Goal: Information Seeking & Learning: Compare options

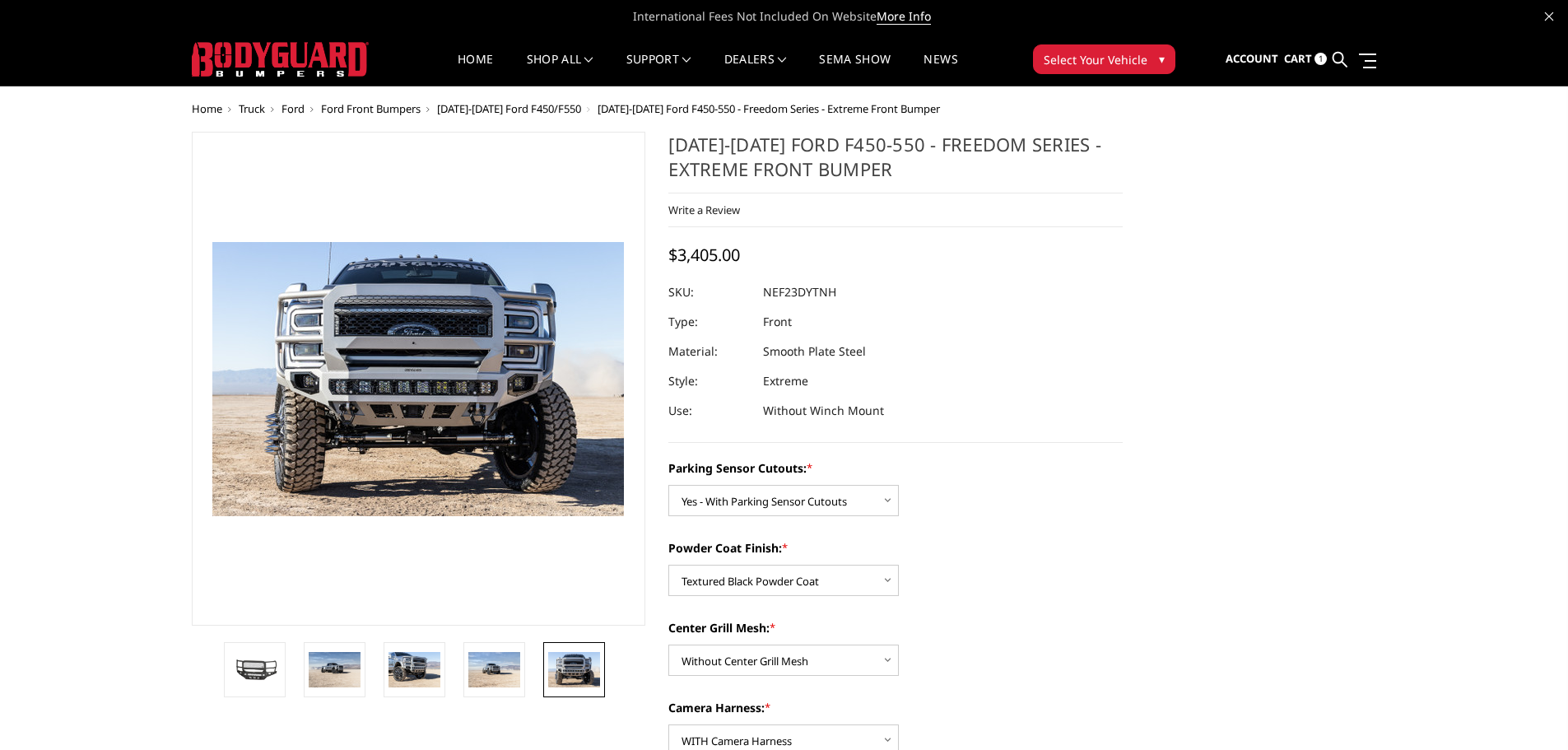
select select "2591"
select select "2593"
select select "2595"
select select "2596"
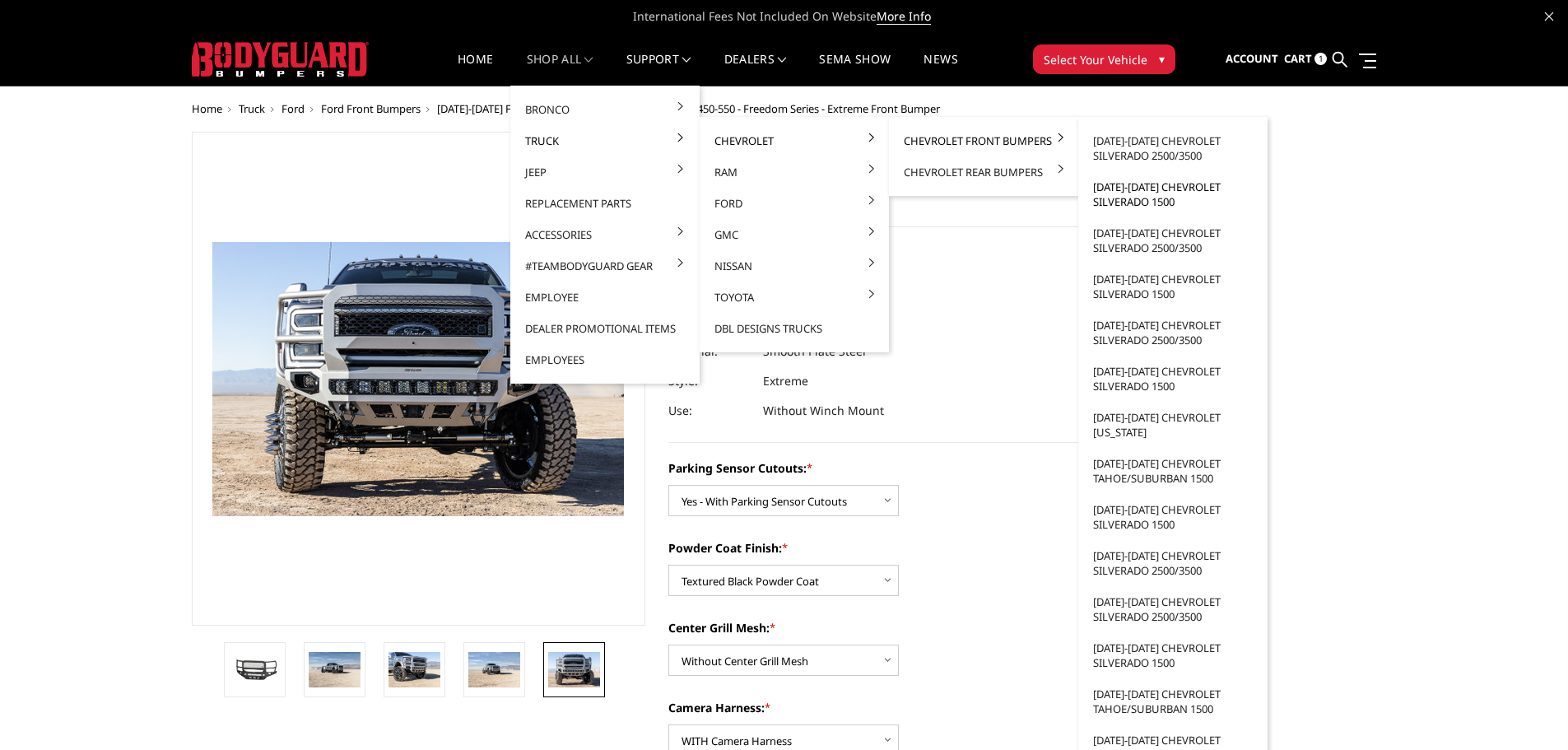
click at [1132, 203] on link "[DATE]-[DATE] Chevrolet Silverado 1500" at bounding box center [1173, 194] width 176 height 46
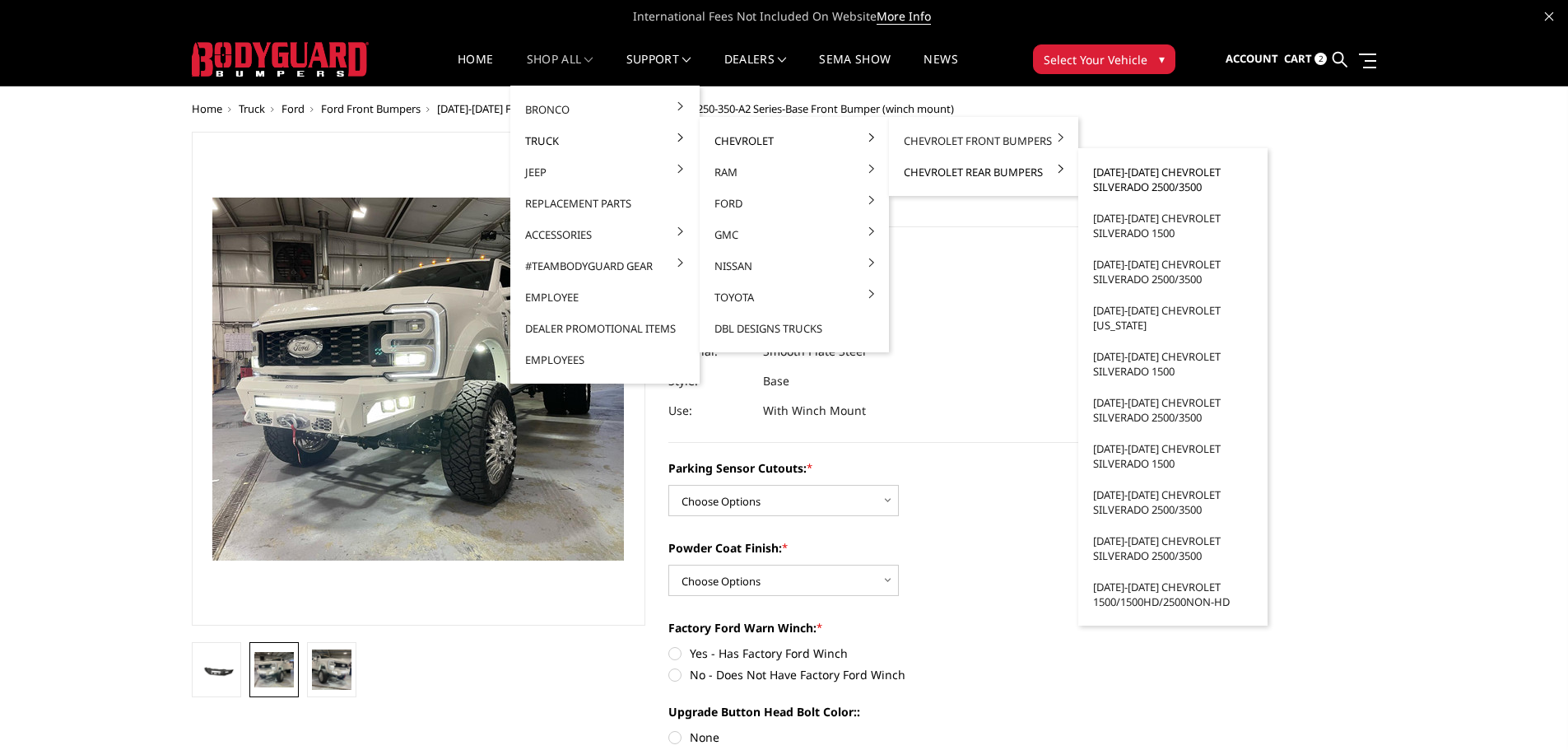
click at [1141, 176] on link "[DATE]-[DATE] Chevrolet Silverado 2500/3500" at bounding box center [1173, 179] width 176 height 46
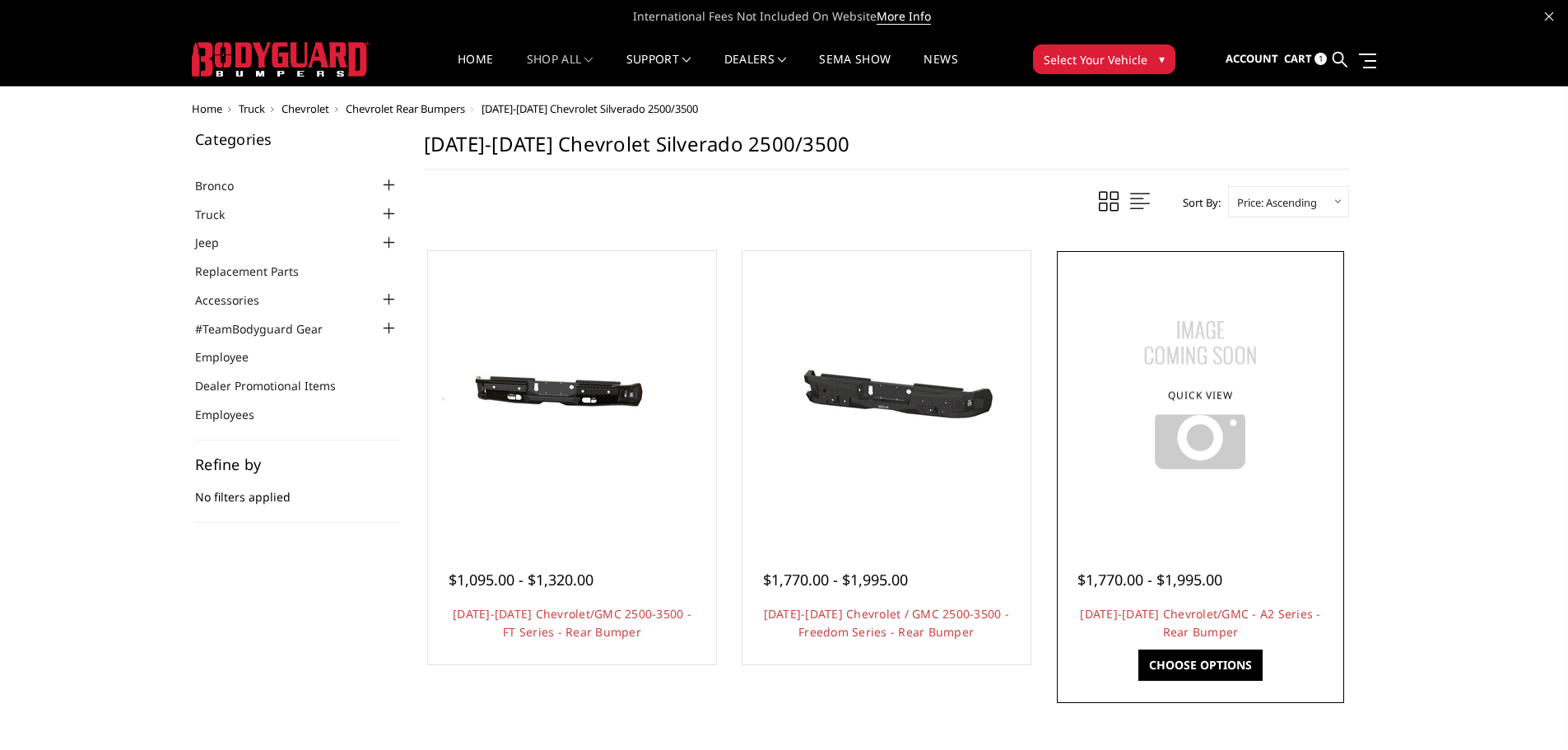
click at [1178, 492] on img at bounding box center [1199, 395] width 206 height 206
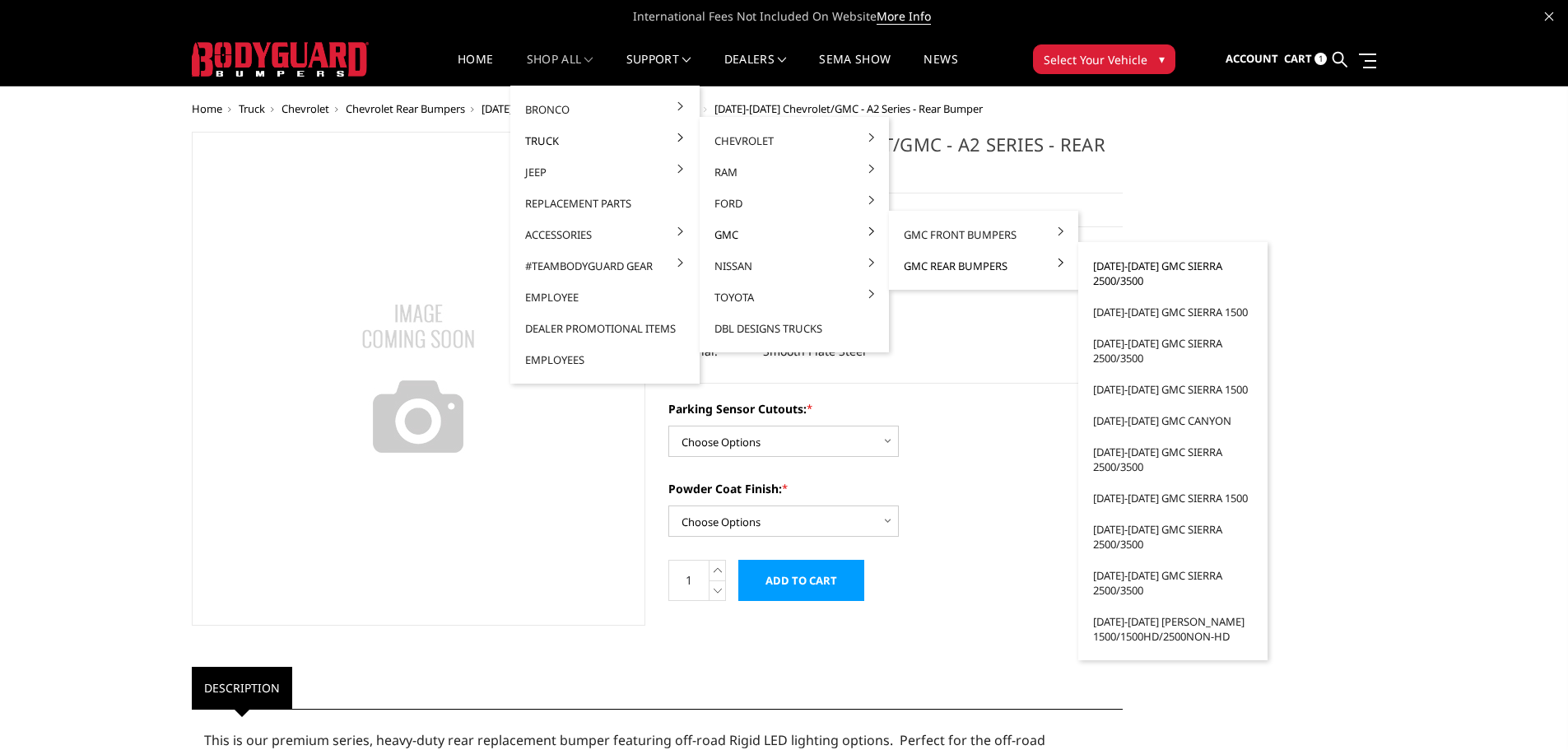
click at [1127, 275] on link "[DATE]-[DATE] GMC Sierra 2500/3500" at bounding box center [1173, 273] width 176 height 46
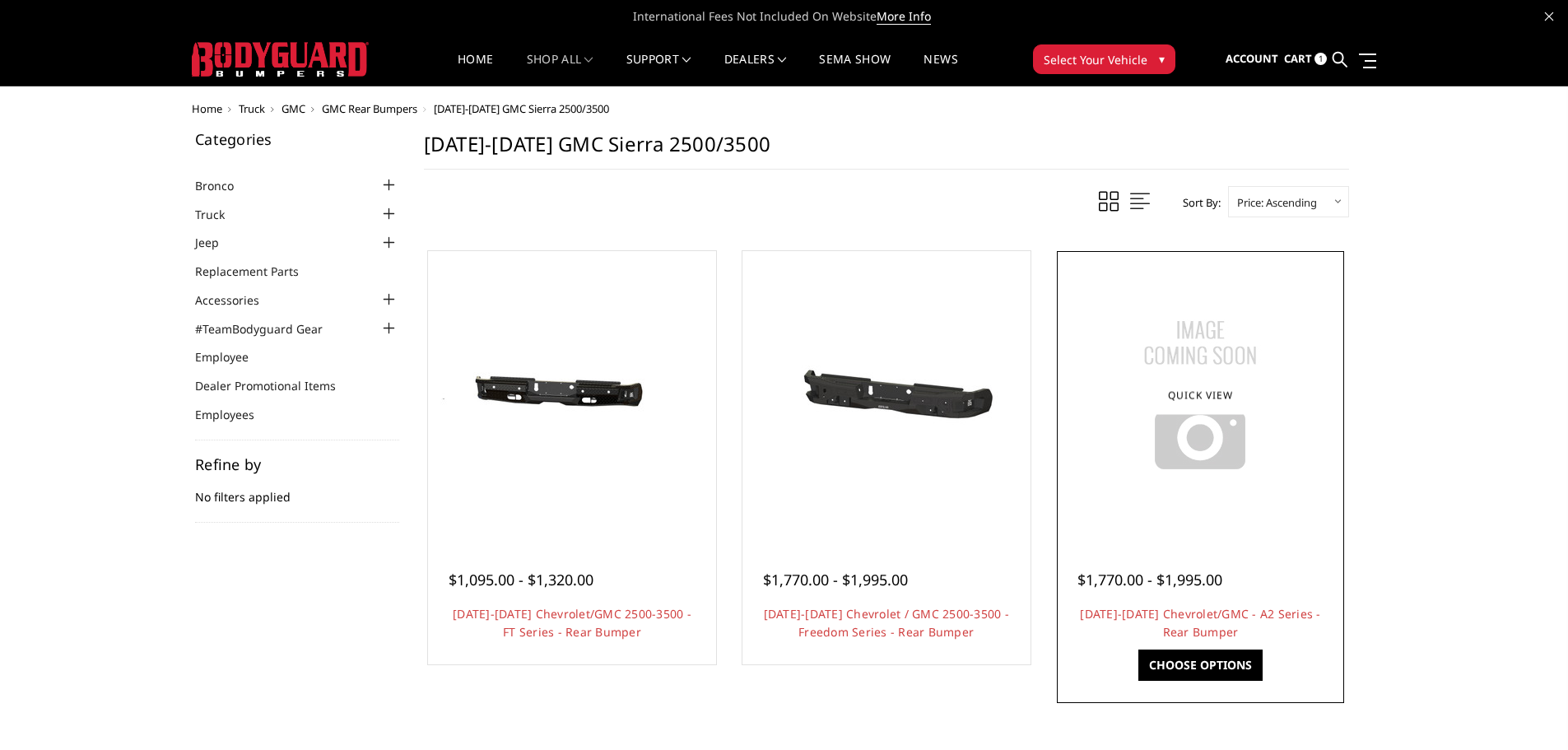
click at [1184, 537] on div "$1,770.00 - $1,995.00 [DATE]-[DATE] Chevrolet/GMC - A2 Series - Rear Bumper Thi…" at bounding box center [1200, 598] width 280 height 125
click at [1200, 482] on img at bounding box center [1199, 395] width 206 height 206
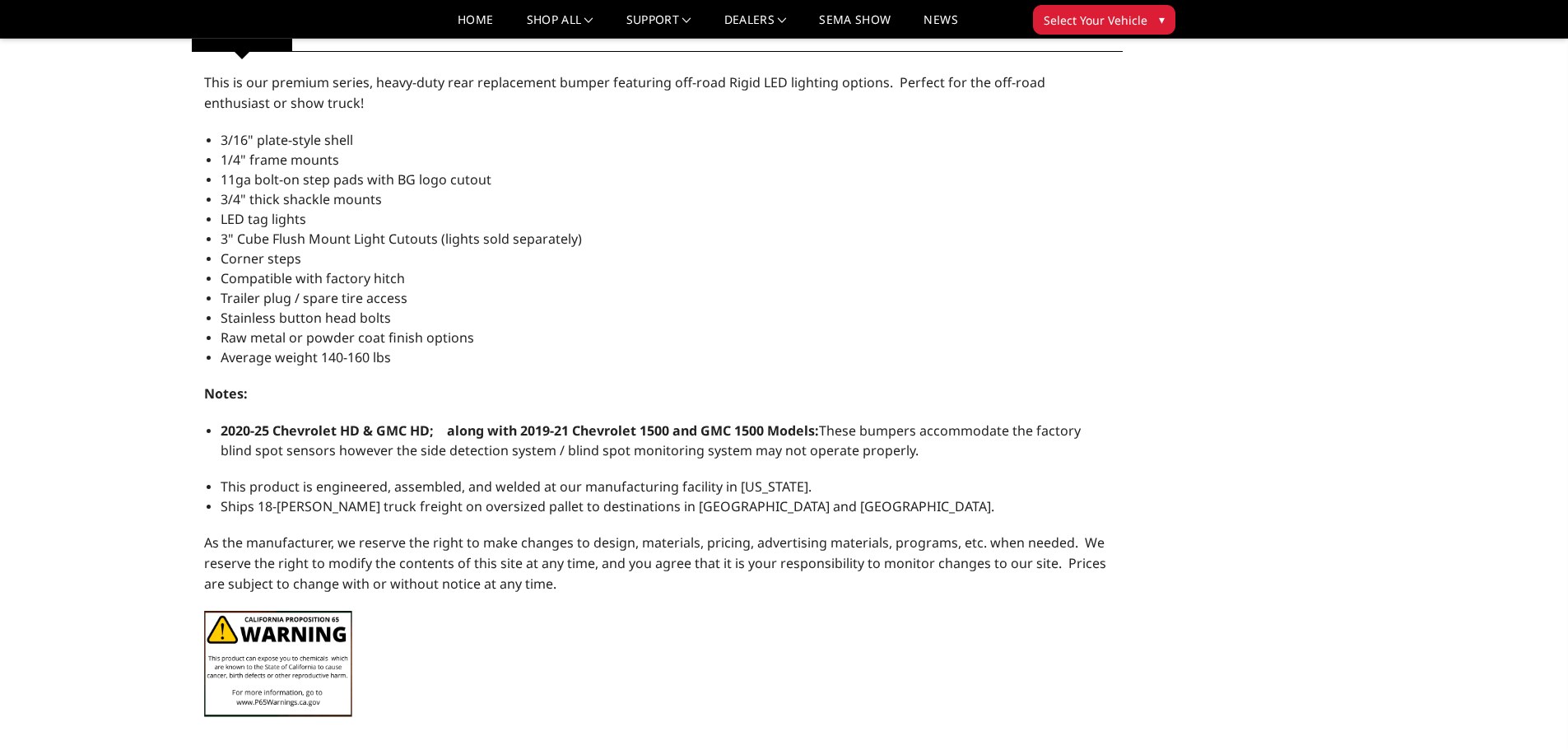
scroll to position [411, 0]
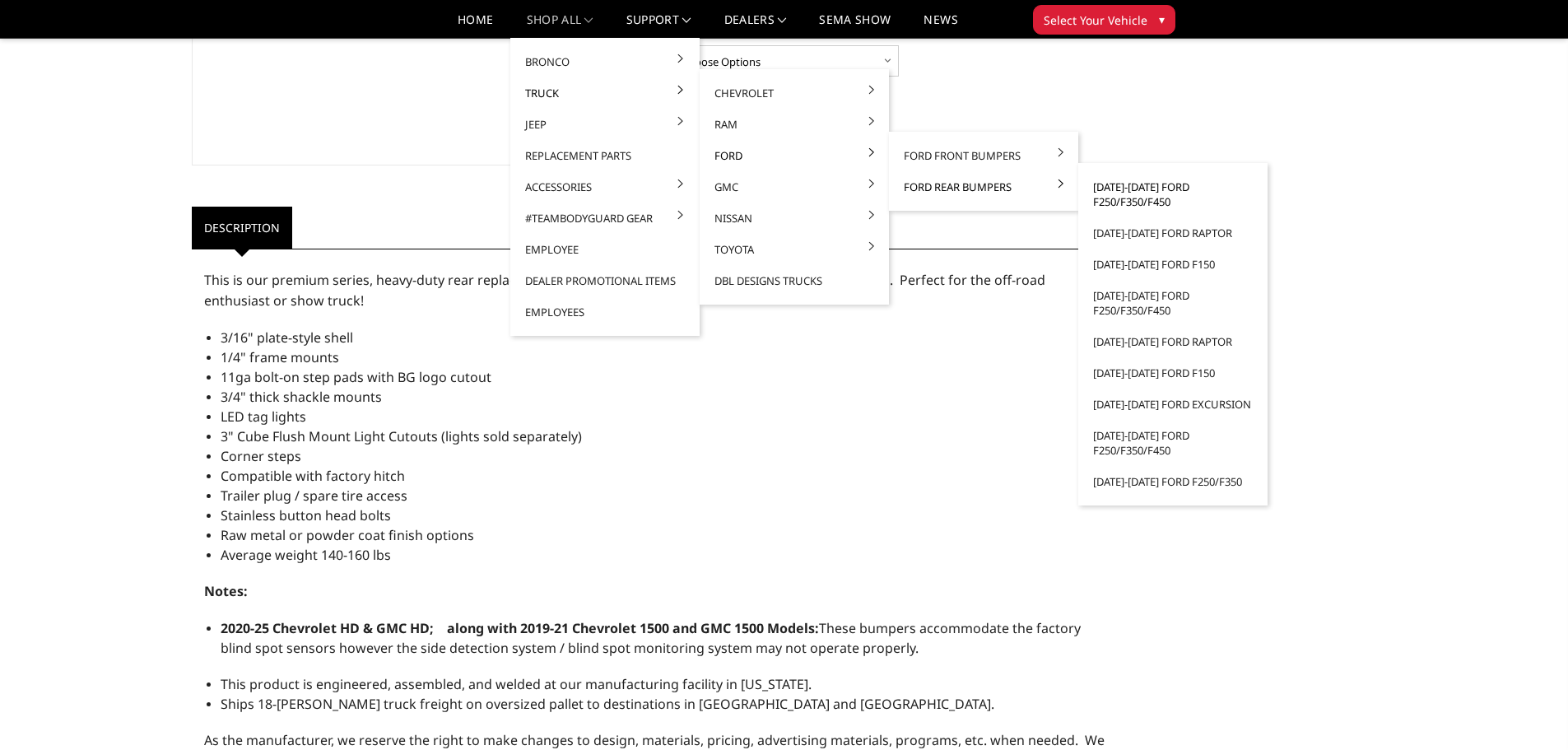
click at [1138, 191] on link "[DATE]-[DATE] Ford F250/F350/F450" at bounding box center [1173, 194] width 176 height 46
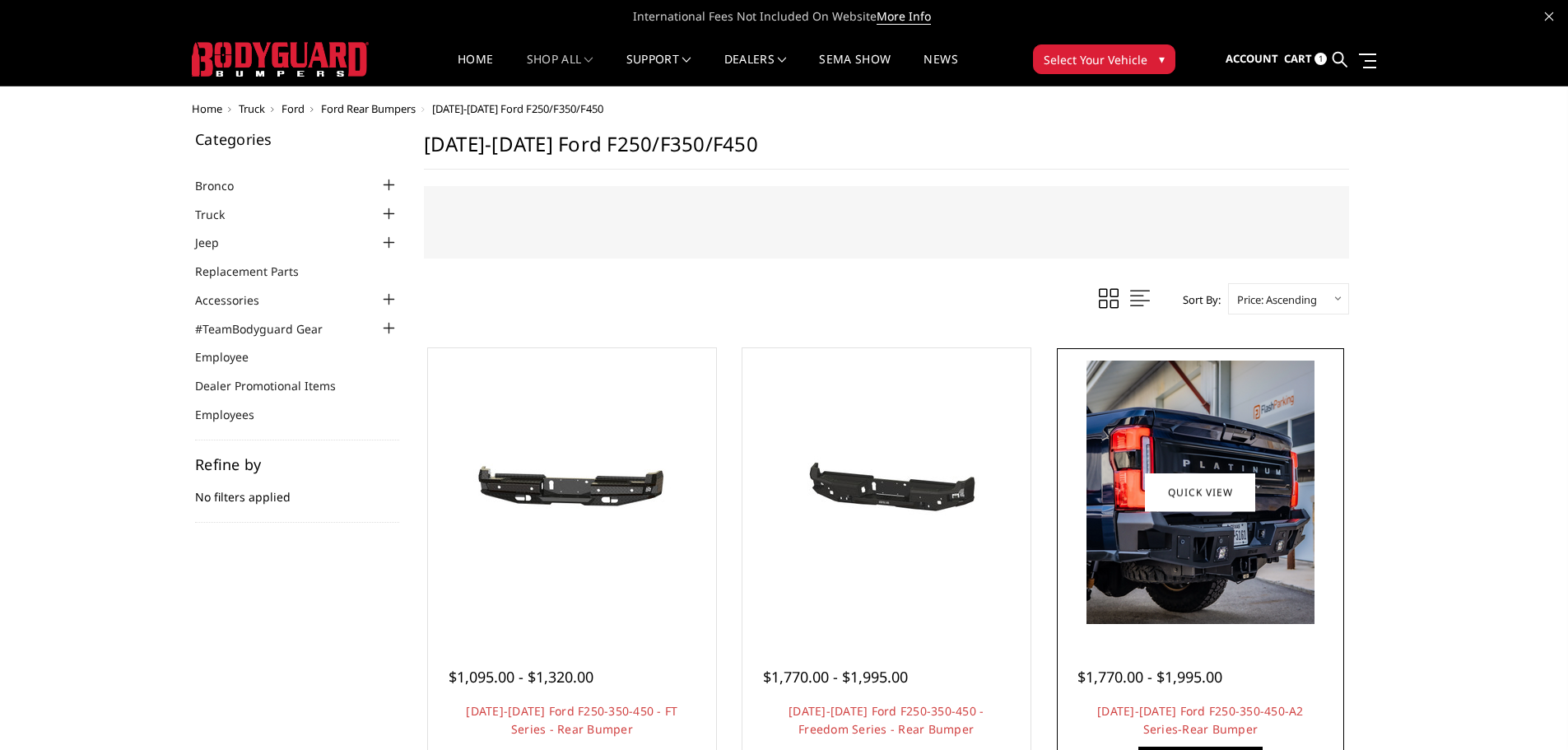
click at [1175, 577] on img at bounding box center [1201, 492] width 228 height 264
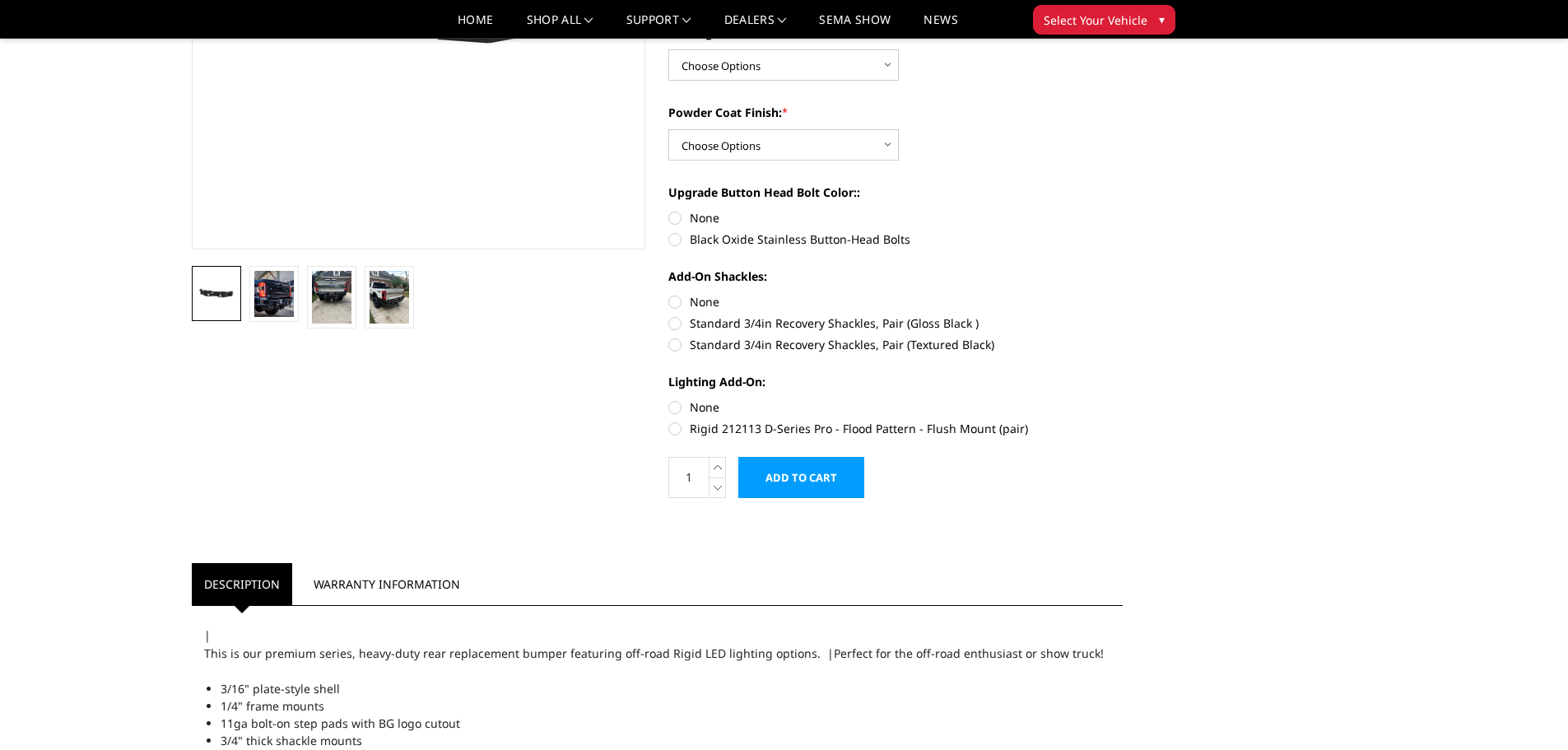
scroll to position [330, 0]
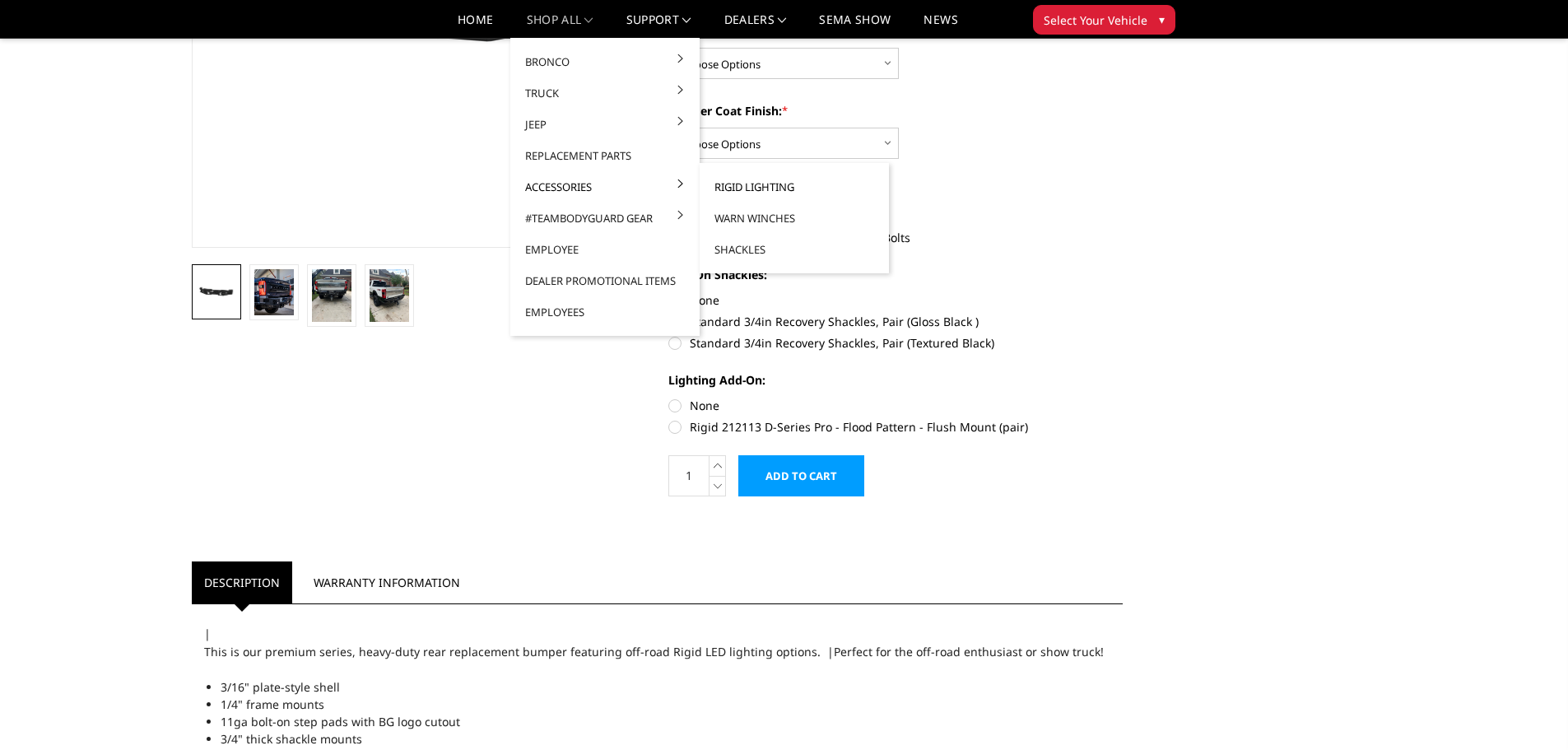
click at [738, 188] on link "Rigid Lighting" at bounding box center [794, 187] width 176 height 32
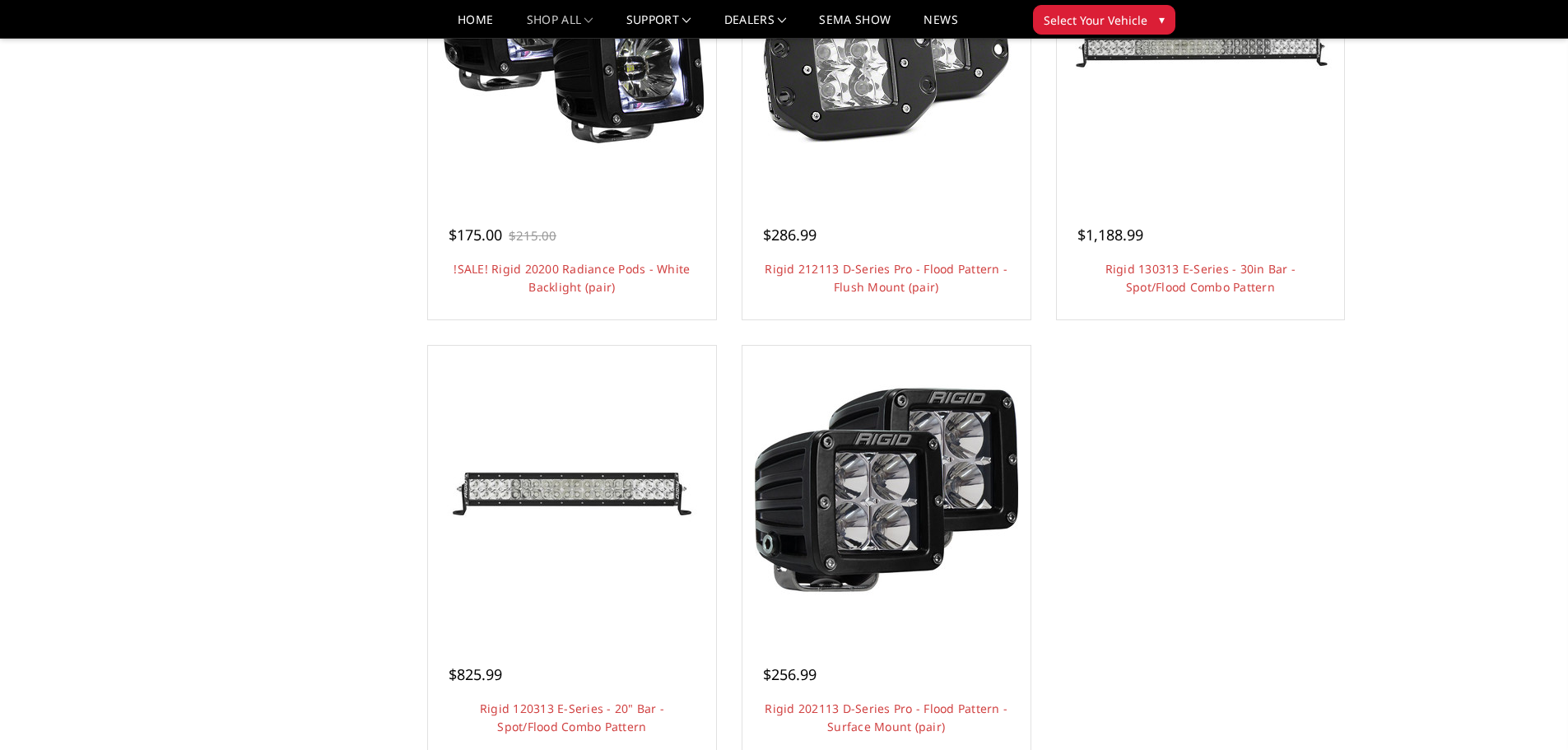
scroll to position [1152, 0]
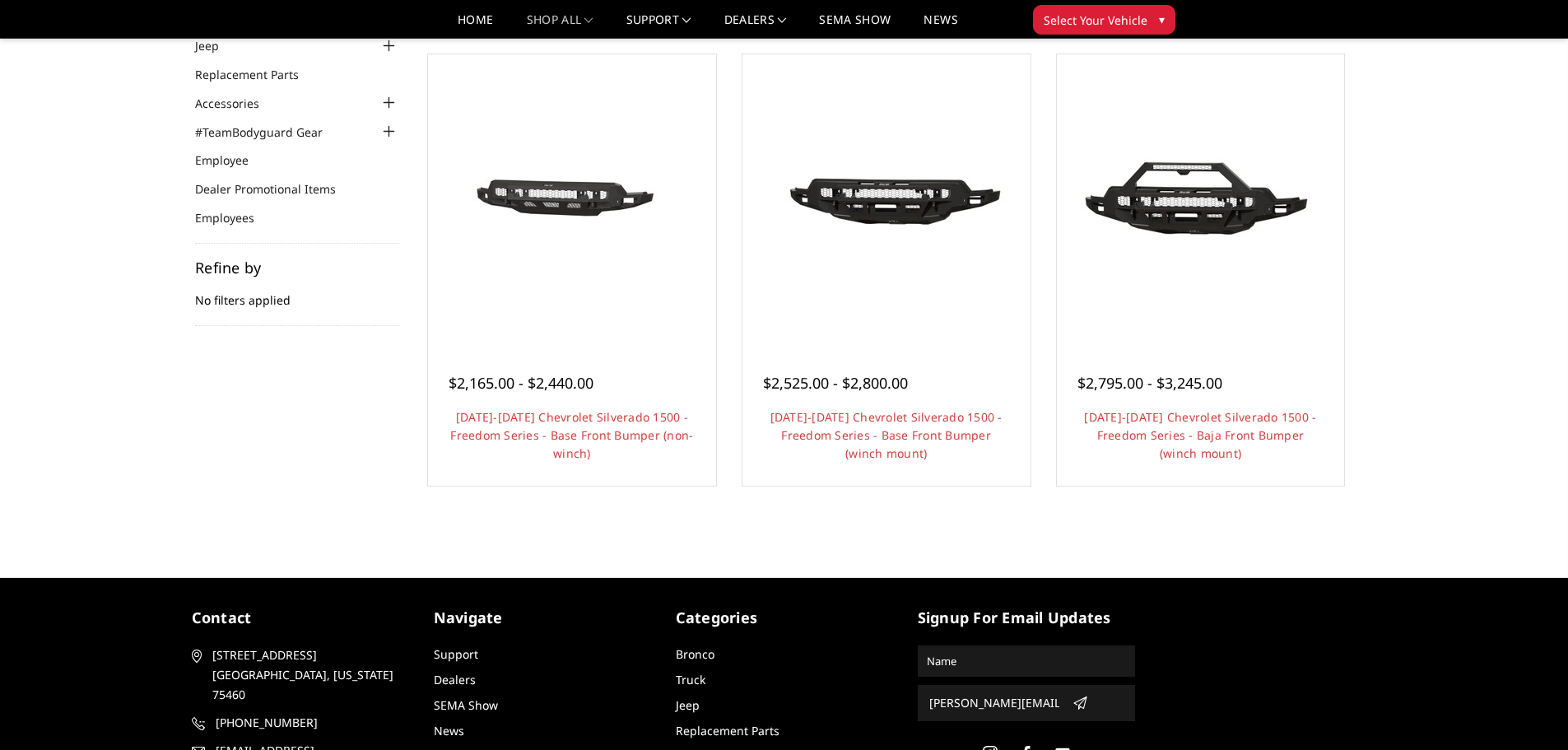
scroll to position [247, 0]
